Goal: Information Seeking & Learning: Learn about a topic

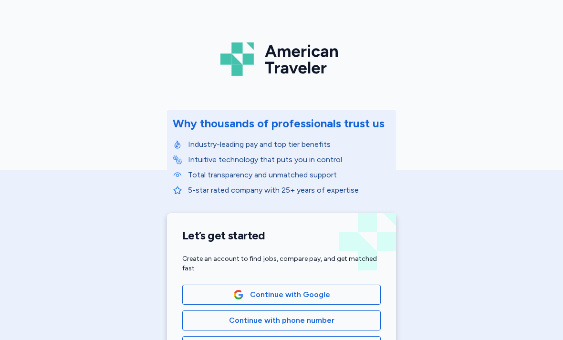
scroll to position [62, 0]
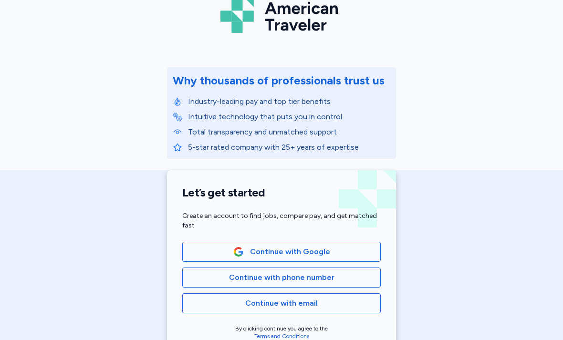
click at [314, 248] on span "Continue with Google" at bounding box center [290, 251] width 80 height 11
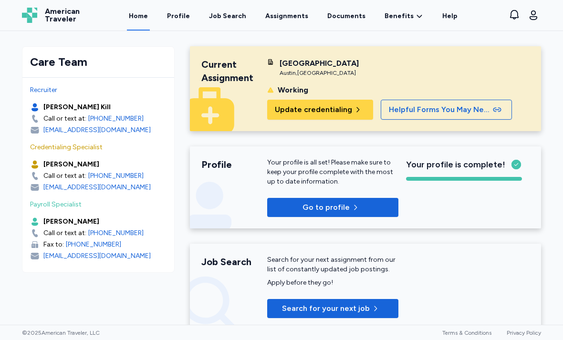
click at [244, 17] on div "Job Search" at bounding box center [227, 16] width 37 height 10
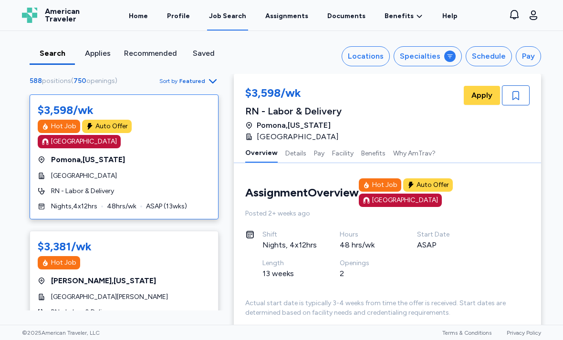
click at [454, 52] on div at bounding box center [449, 56] width 11 height 11
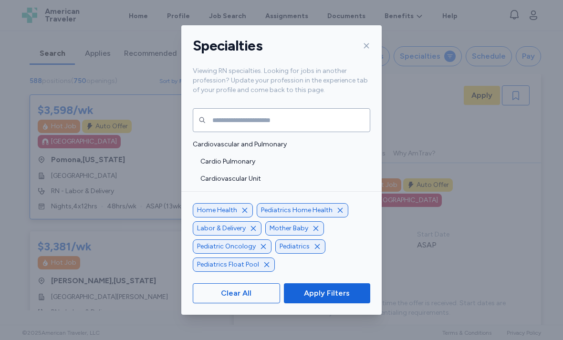
click at [341, 217] on div "Pediatrics Home Health" at bounding box center [303, 210] width 92 height 14
click at [340, 214] on icon "button" at bounding box center [340, 210] width 8 height 8
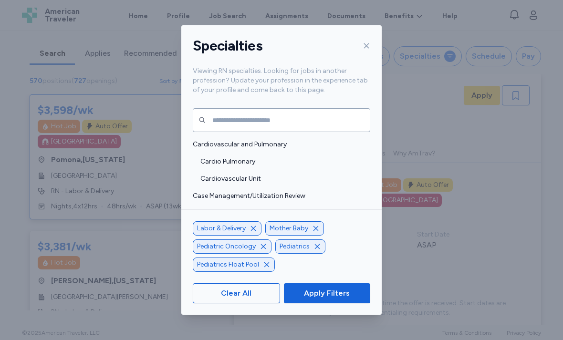
click at [252, 232] on icon "button" at bounding box center [253, 229] width 8 height 8
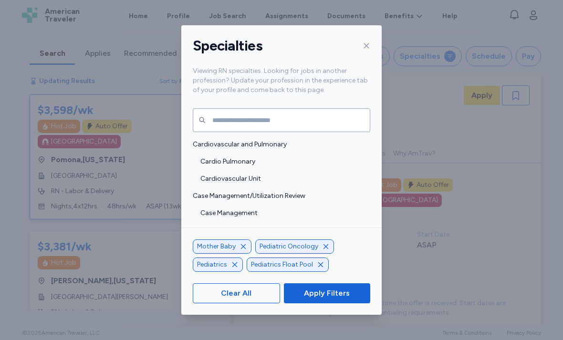
click at [325, 250] on icon "button" at bounding box center [326, 247] width 8 height 8
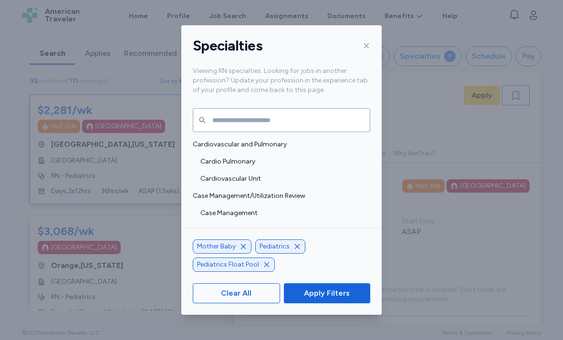
scroll to position [1, 0]
click at [299, 250] on icon "button" at bounding box center [297, 247] width 8 height 8
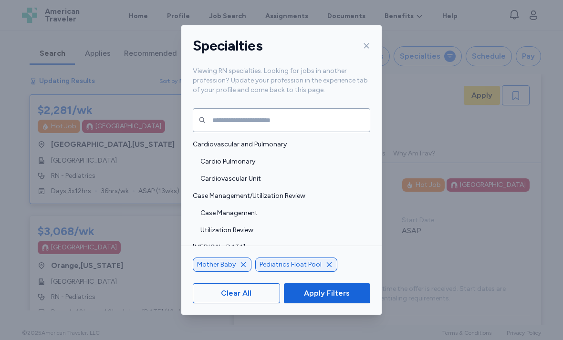
click at [325, 268] on icon "button" at bounding box center [329, 265] width 8 height 8
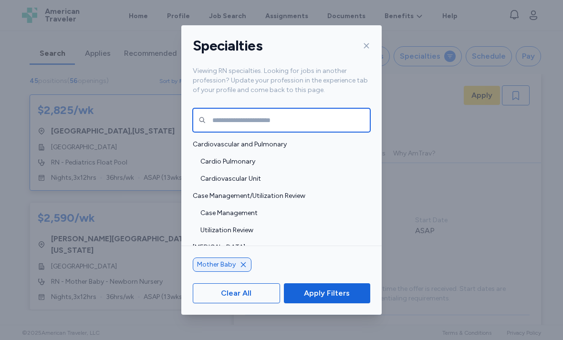
click at [314, 119] on input "text" at bounding box center [281, 120] width 177 height 24
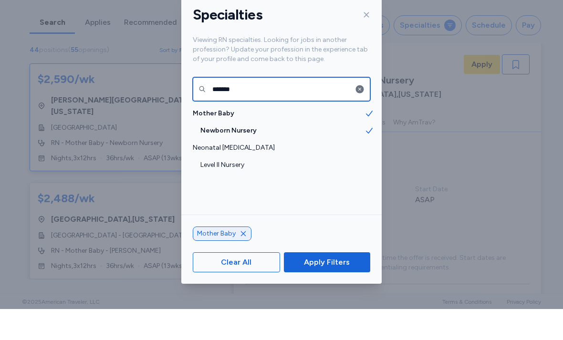
type input "*******"
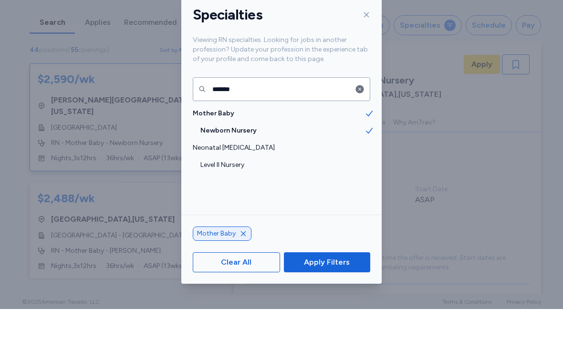
click at [255, 157] on span "Newborn Nursery" at bounding box center [282, 162] width 164 height 10
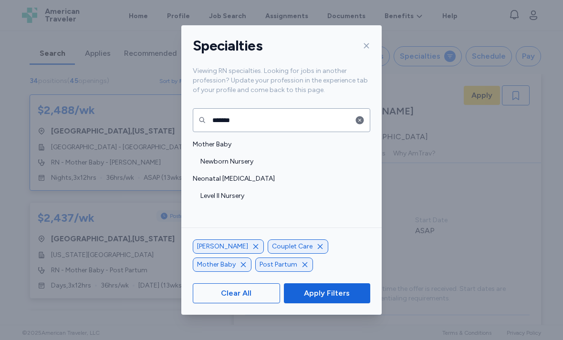
click at [335, 299] on span "Apply Filters" at bounding box center [327, 293] width 46 height 11
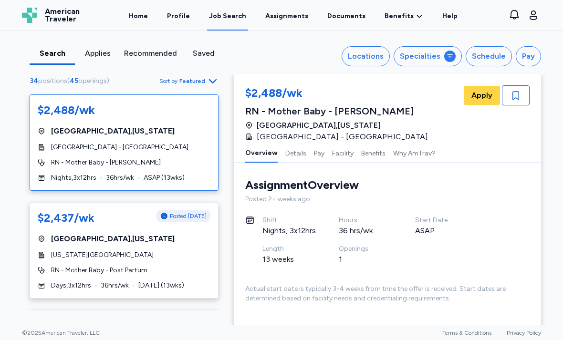
click at [450, 53] on icon at bounding box center [450, 56] width 8 height 8
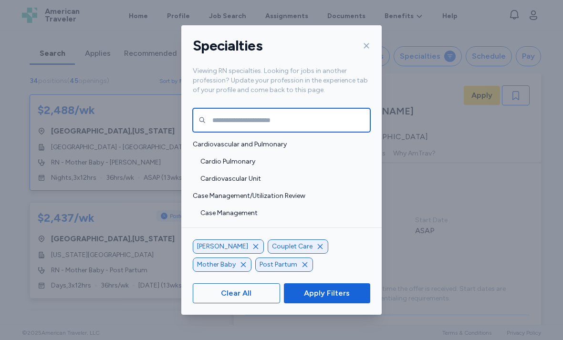
click at [300, 108] on input "text" at bounding box center [281, 120] width 177 height 24
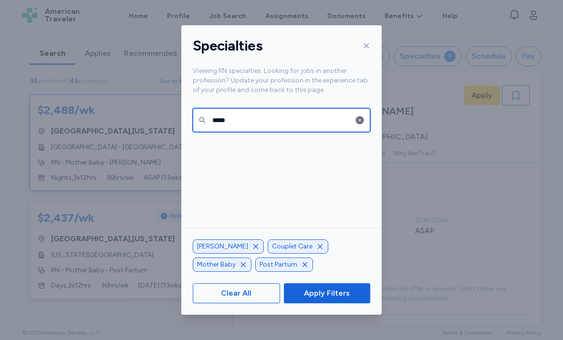
type input "****"
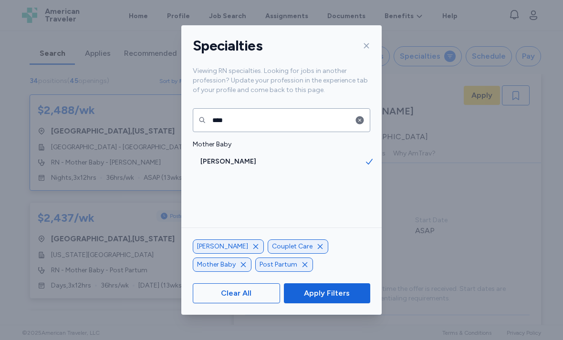
click at [328, 299] on span "Apply Filters" at bounding box center [327, 293] width 46 height 11
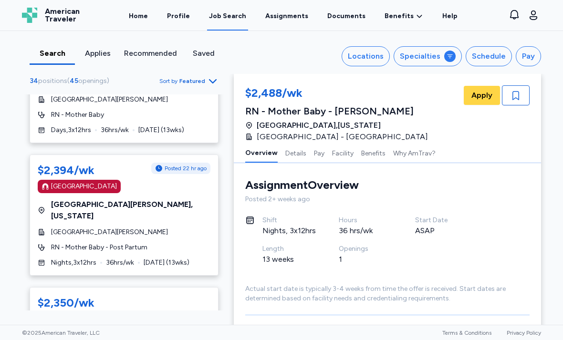
scroll to position [263, 0]
click at [210, 79] on icon "button" at bounding box center [212, 80] width 11 height 11
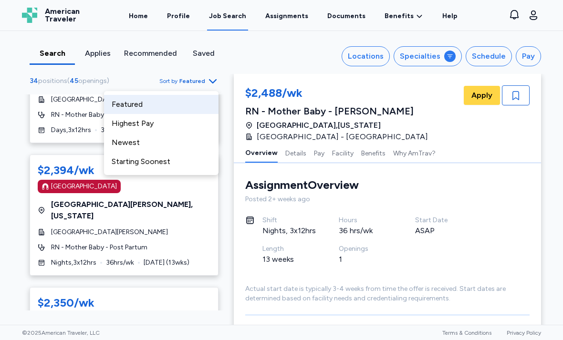
click at [174, 125] on div "Highest Pay" at bounding box center [161, 123] width 114 height 19
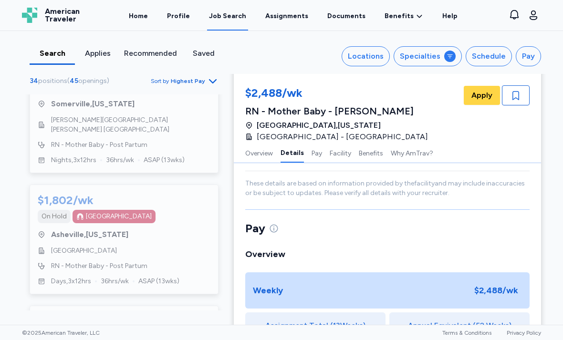
scroll to position [485, 0]
